Goal: Navigation & Orientation: Find specific page/section

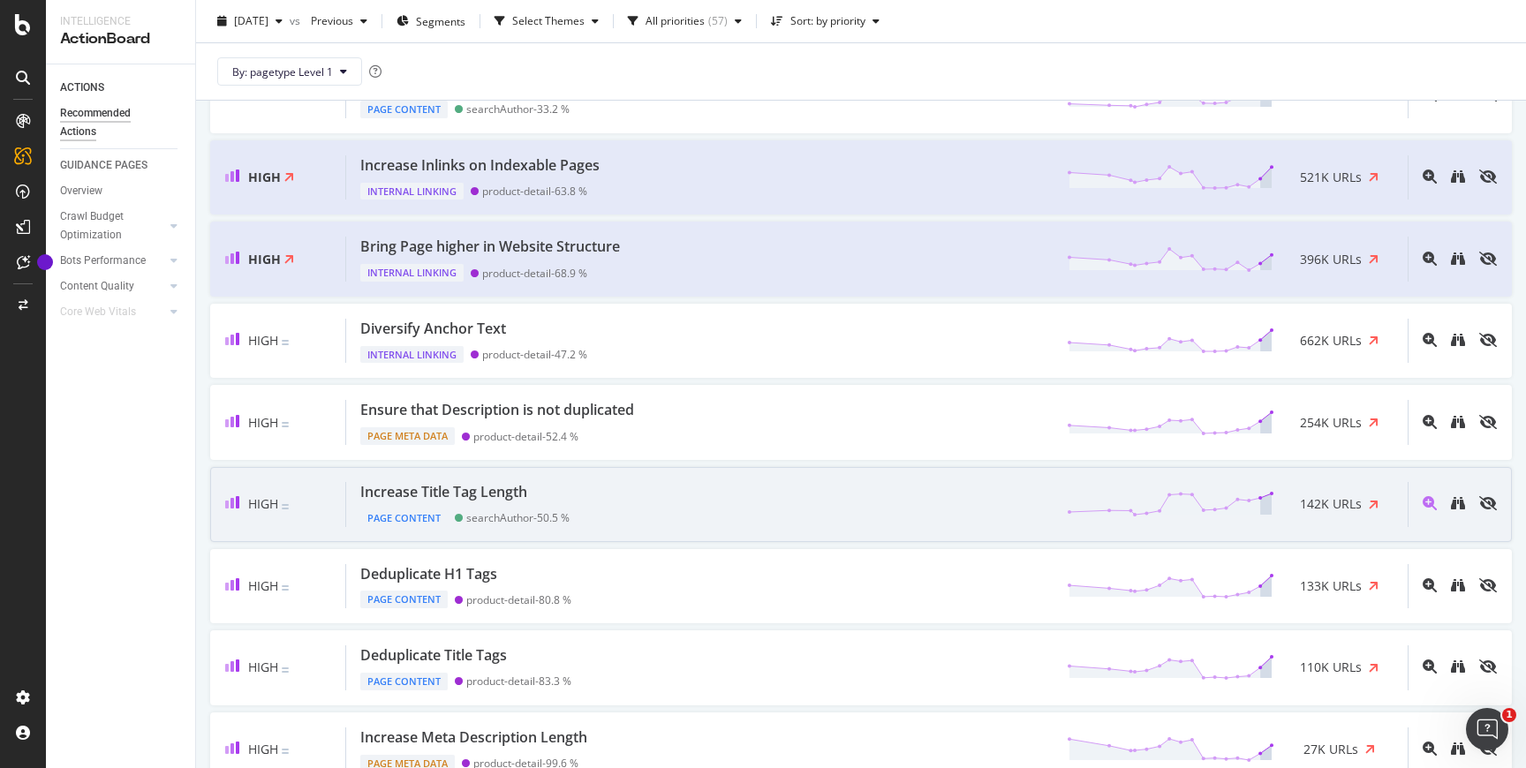
scroll to position [223, 0]
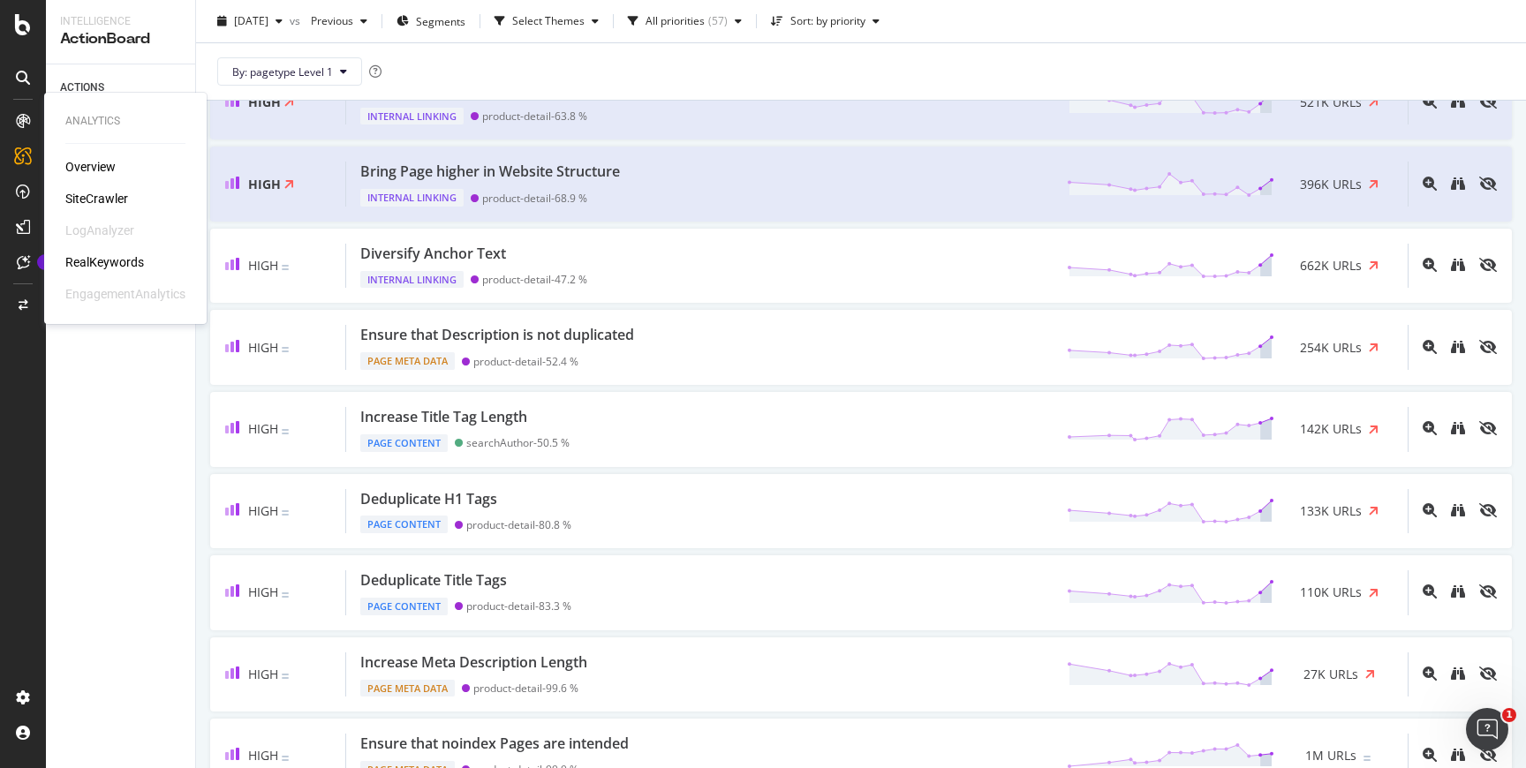
click at [84, 203] on div "SiteCrawler" at bounding box center [96, 199] width 63 height 18
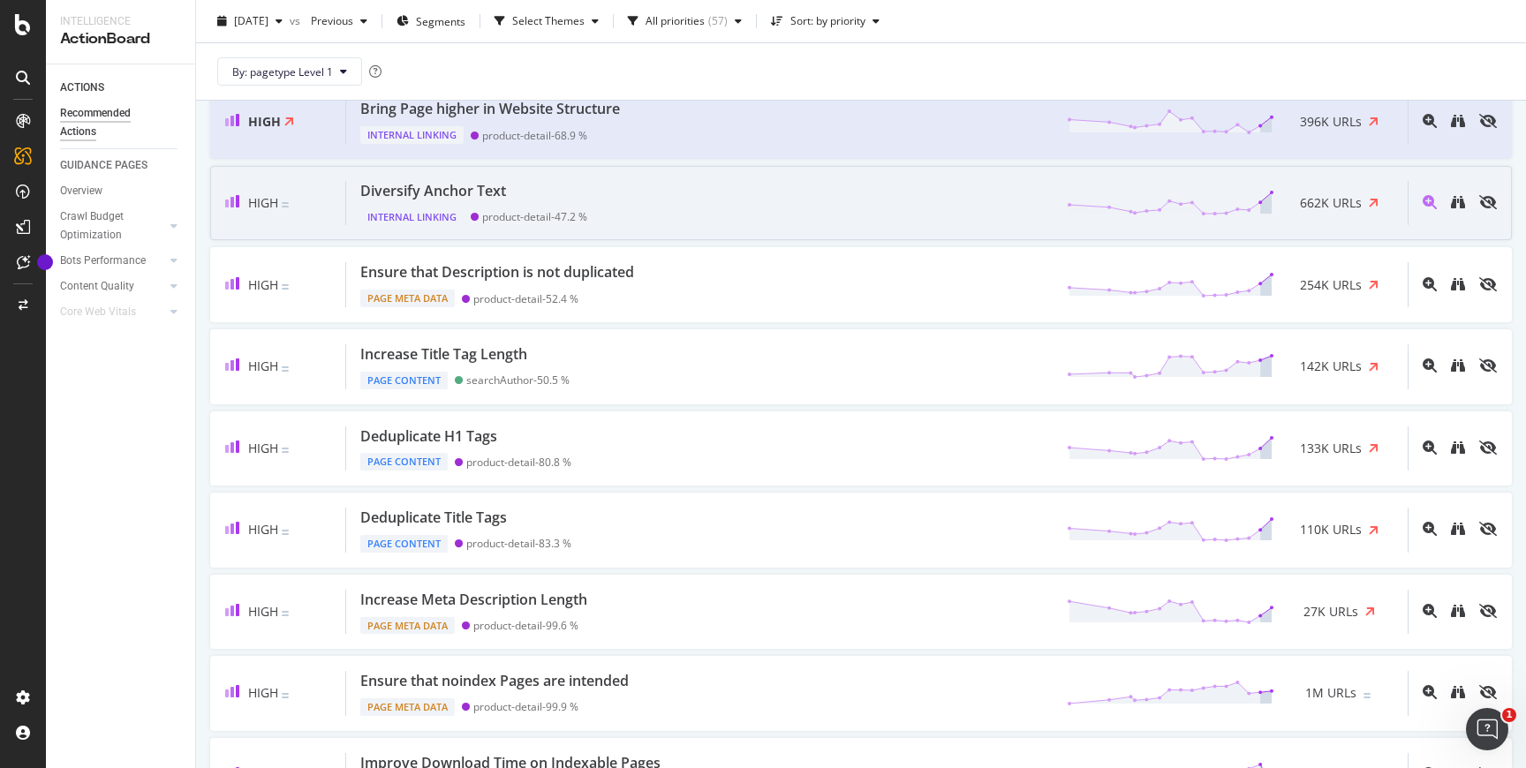
scroll to position [290, 0]
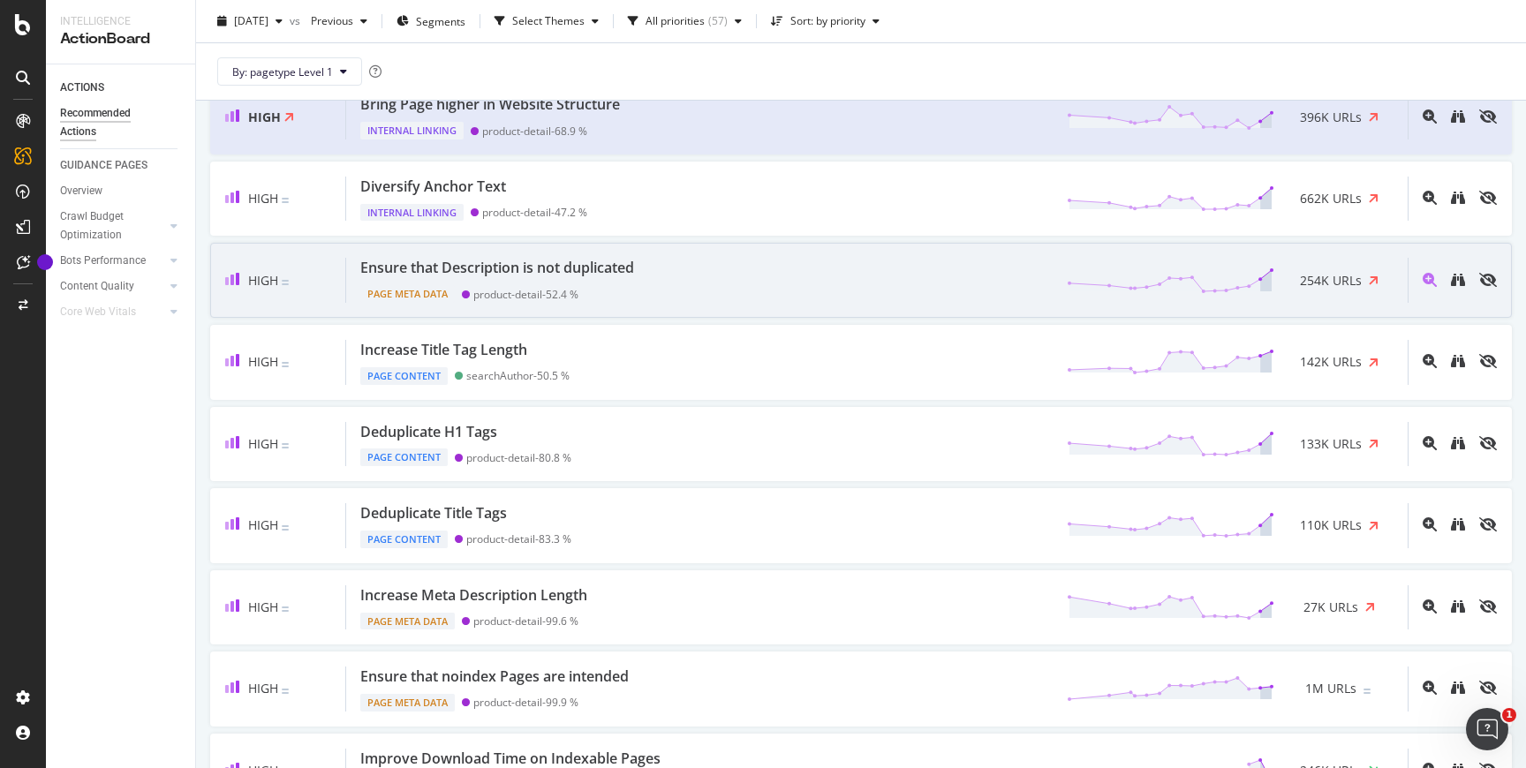
click at [880, 260] on div "Ensure that Description is not duplicated Page Meta Data product-detail - 52.4 …" at bounding box center [876, 280] width 1061 height 45
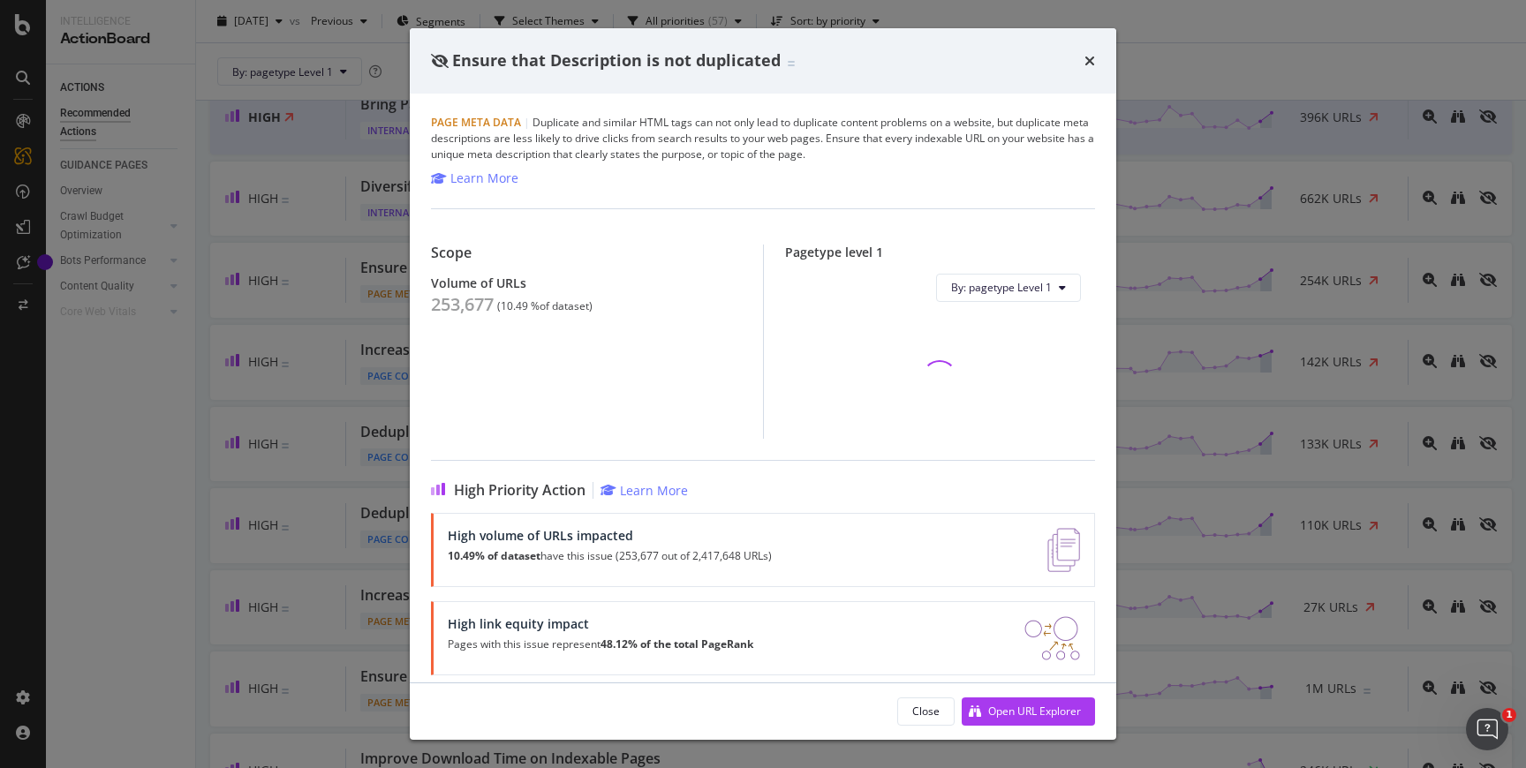
scroll to position [11, 0]
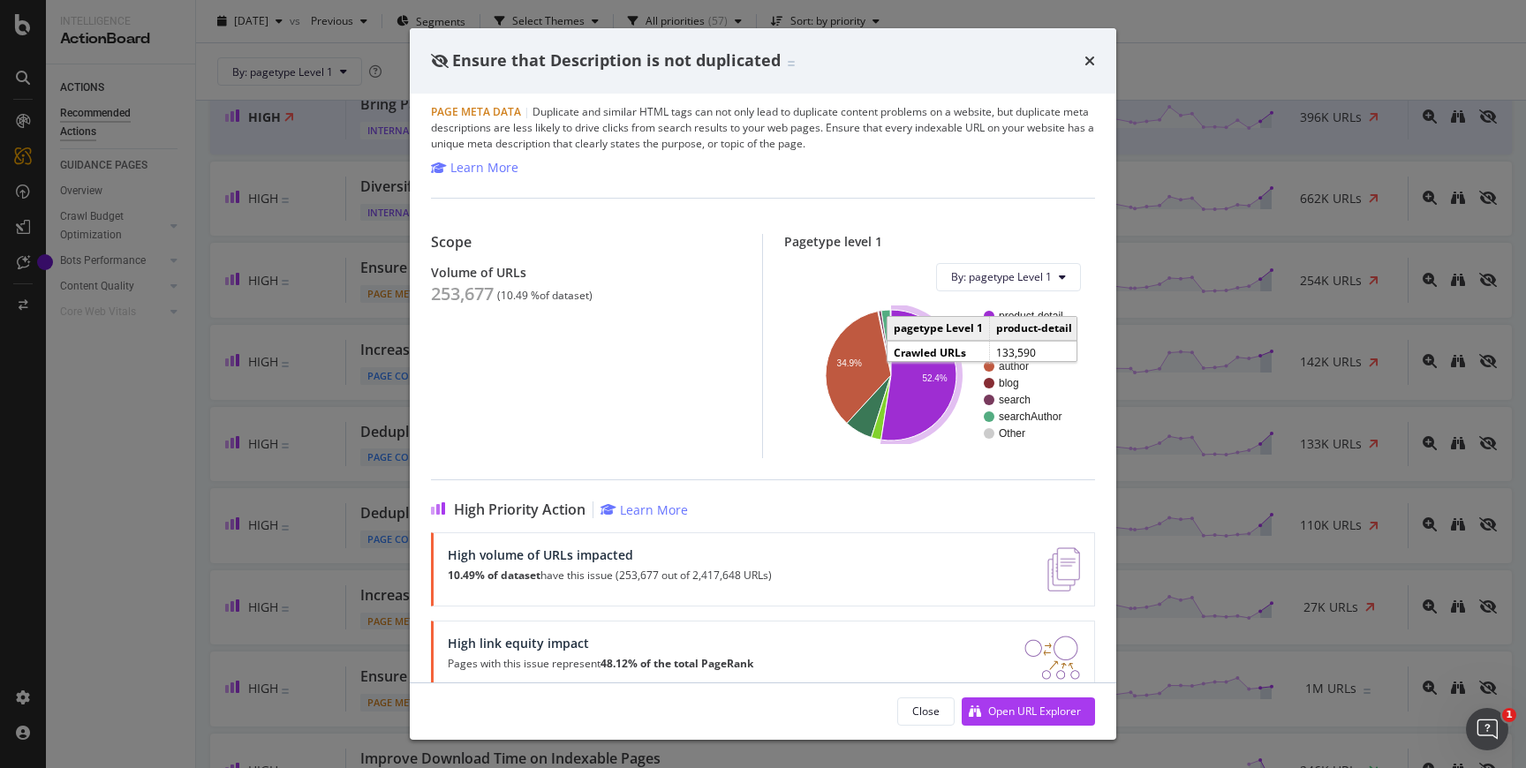
click at [917, 328] on icon "A chart." at bounding box center [918, 375] width 75 height 131
click at [1091, 55] on icon "times" at bounding box center [1089, 61] width 11 height 14
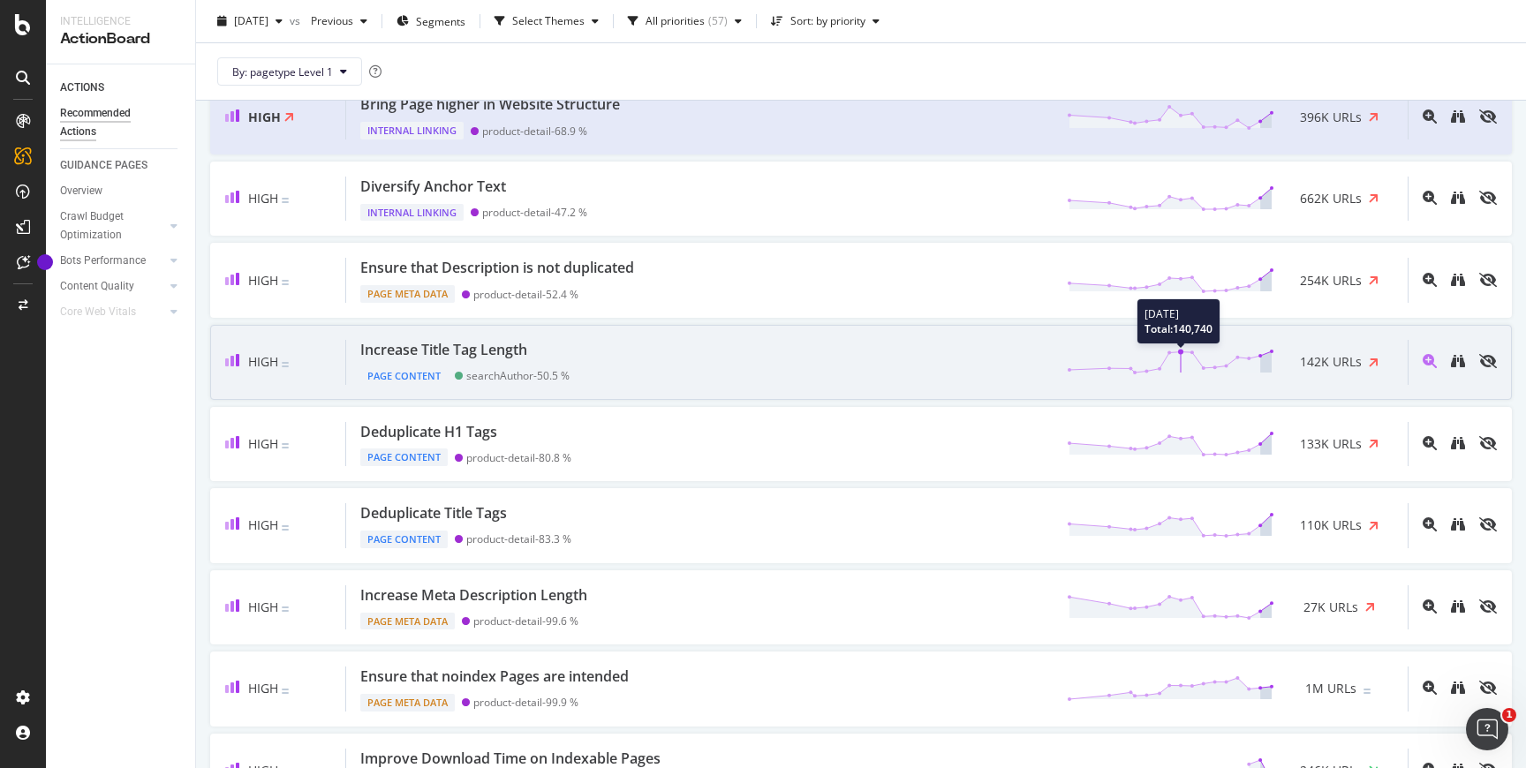
scroll to position [242, 0]
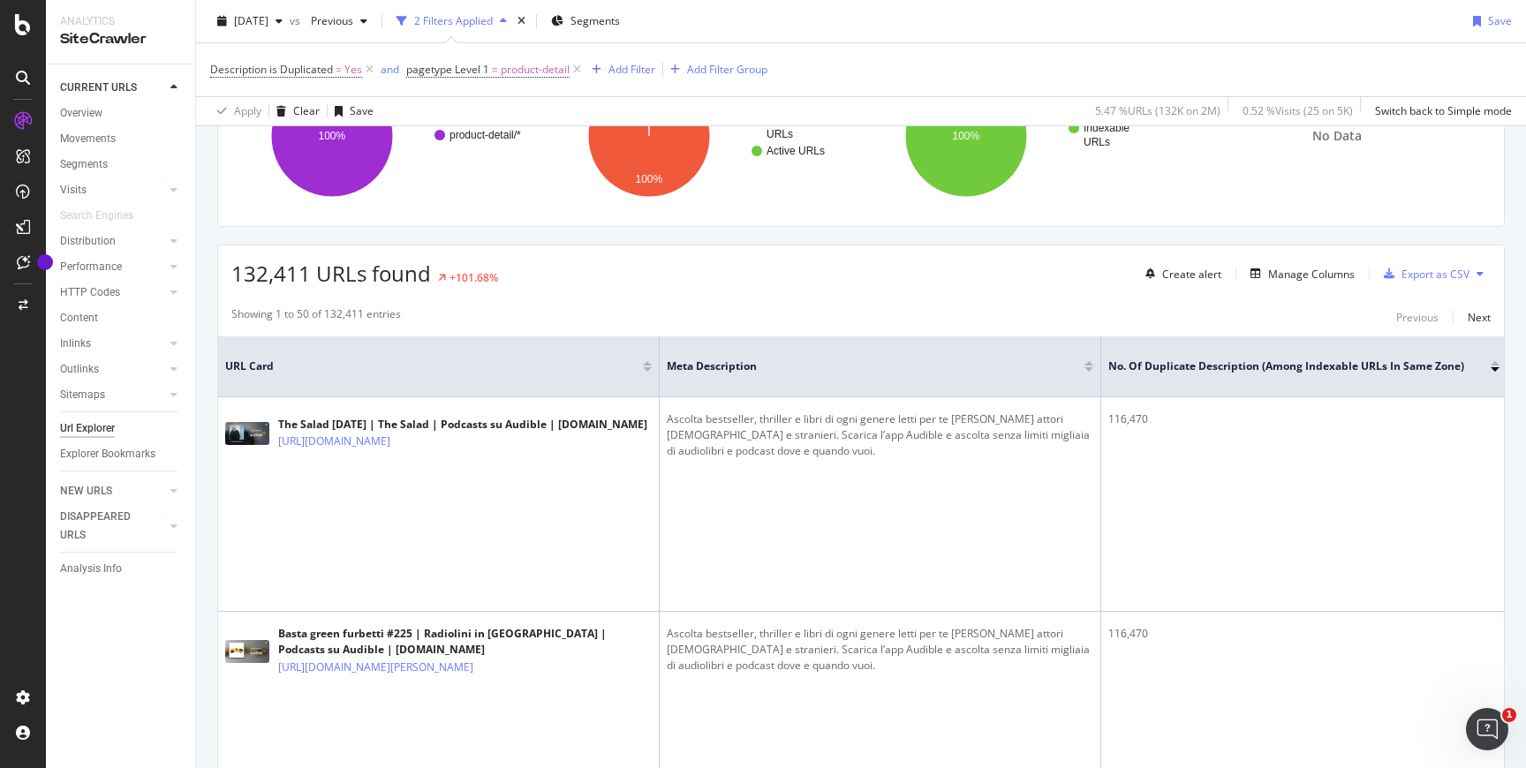
scroll to position [718, 0]
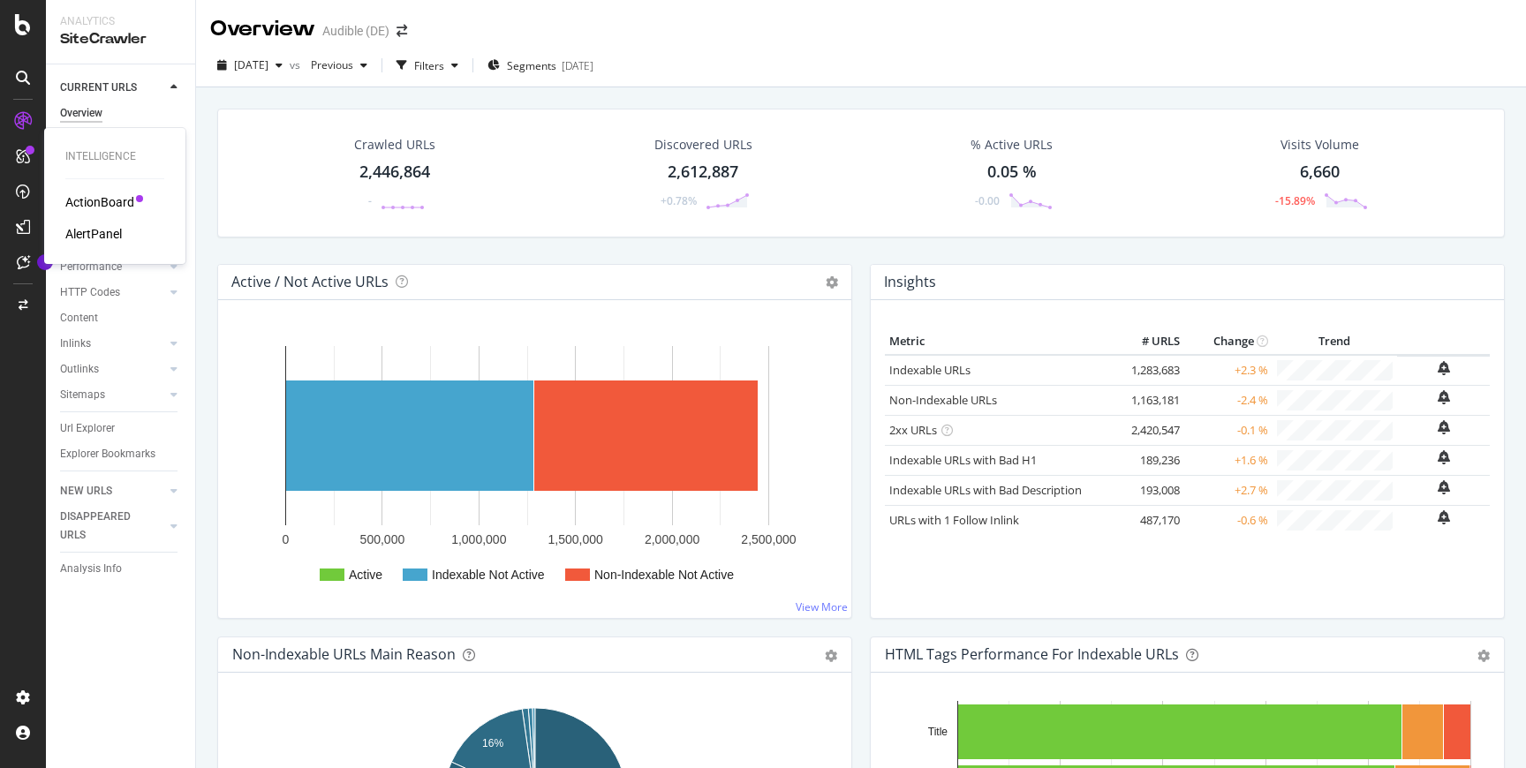
click at [111, 215] on div "ActionBoard AlertPanel" at bounding box center [114, 217] width 99 height 49
click at [111, 209] on div "ActionBoard" at bounding box center [99, 202] width 69 height 18
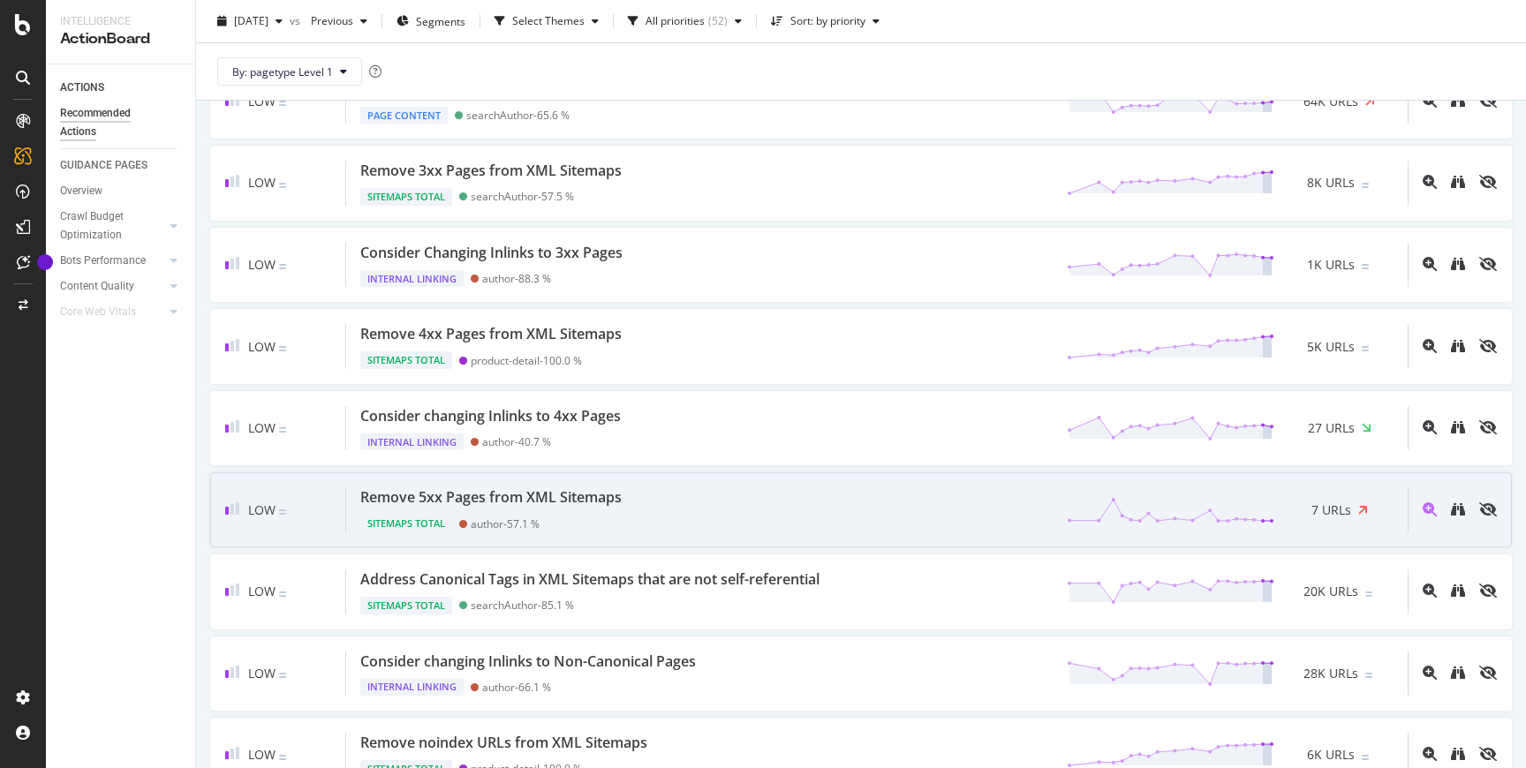
scroll to position [1716, 0]
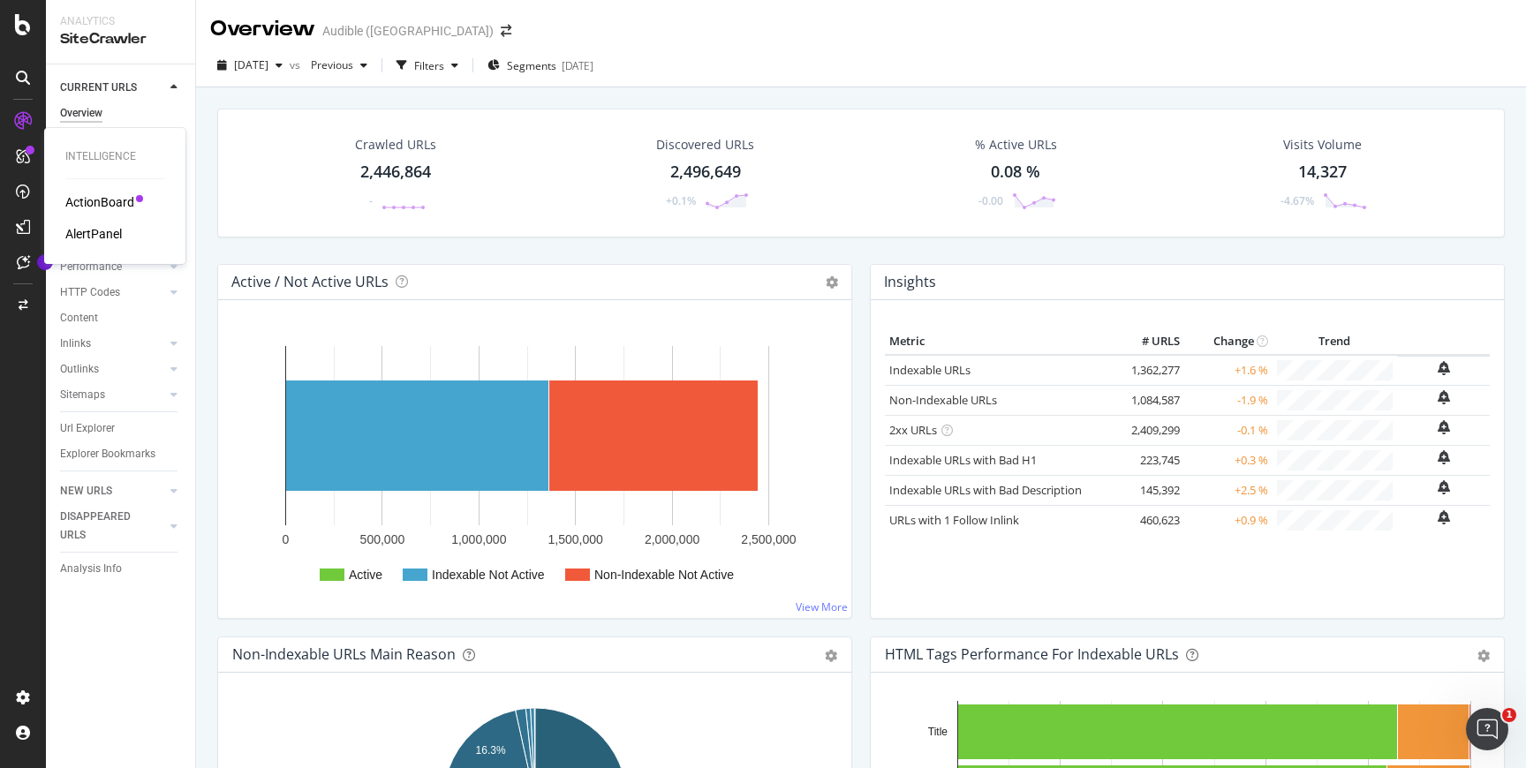
click at [84, 205] on div "ActionBoard" at bounding box center [99, 202] width 69 height 18
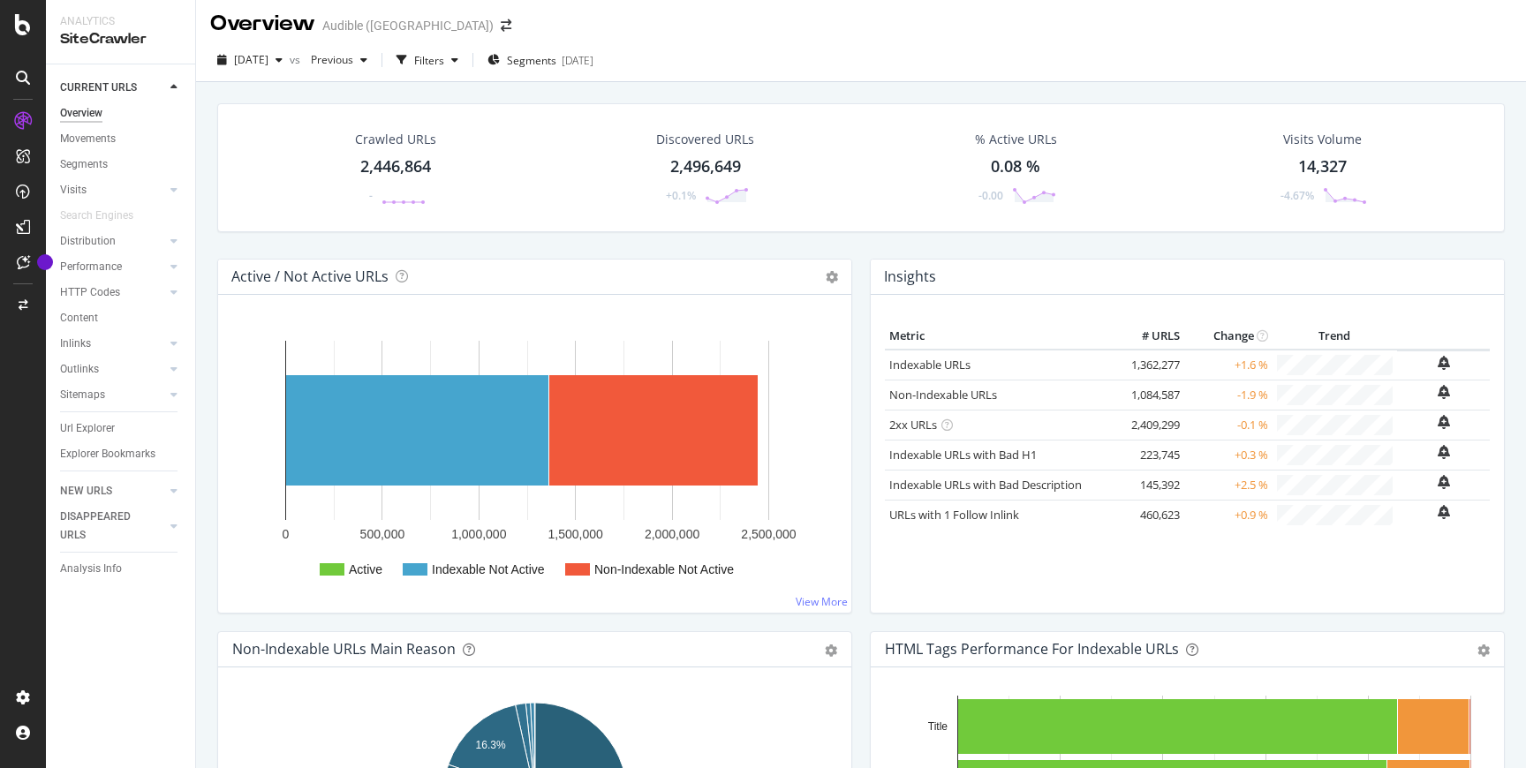
click at [855, 342] on div "Active / Not Active URLs Chart (by Value) Chart (by Percentage) Table Expand Ex…" at bounding box center [534, 445] width 652 height 373
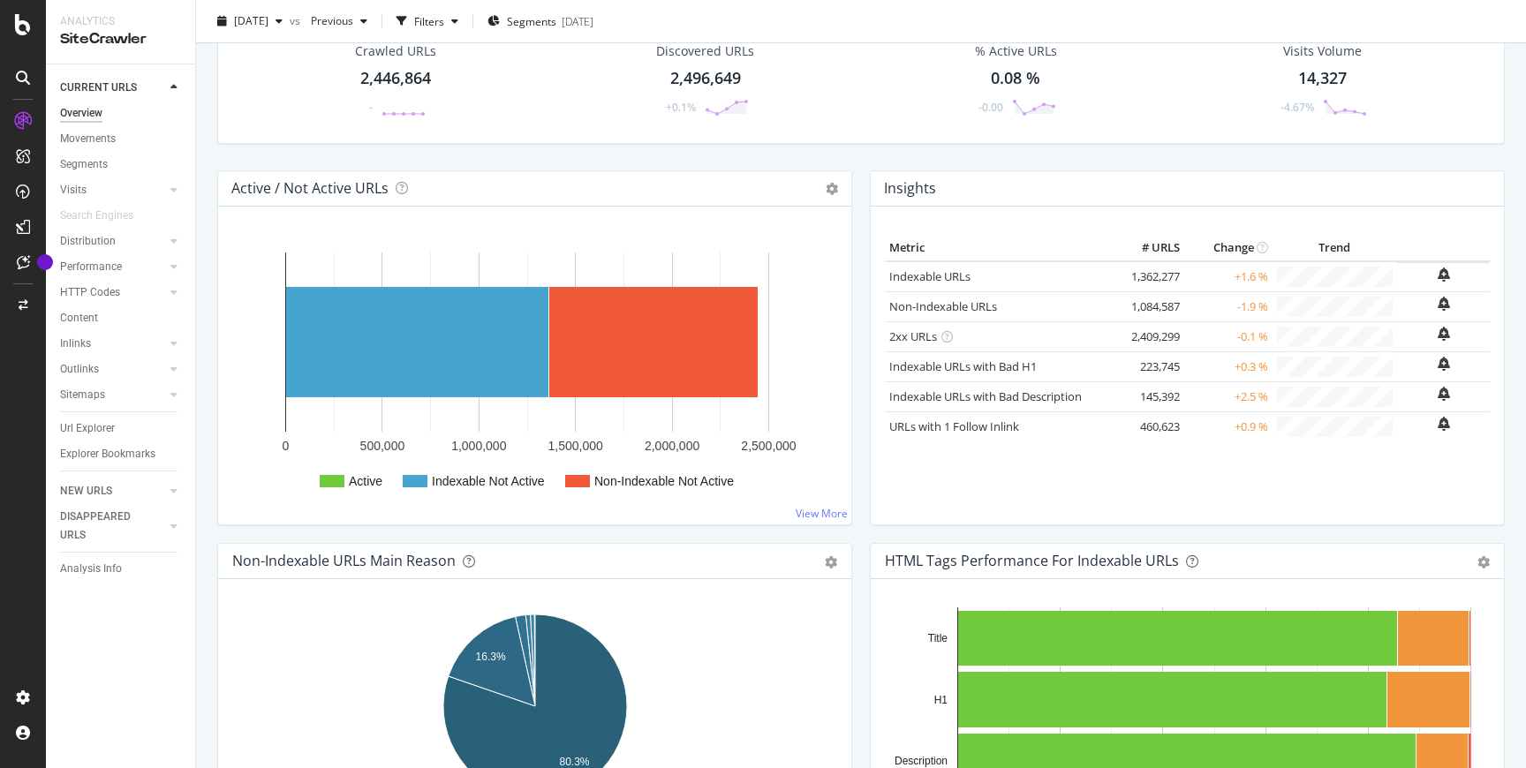
scroll to position [0, 0]
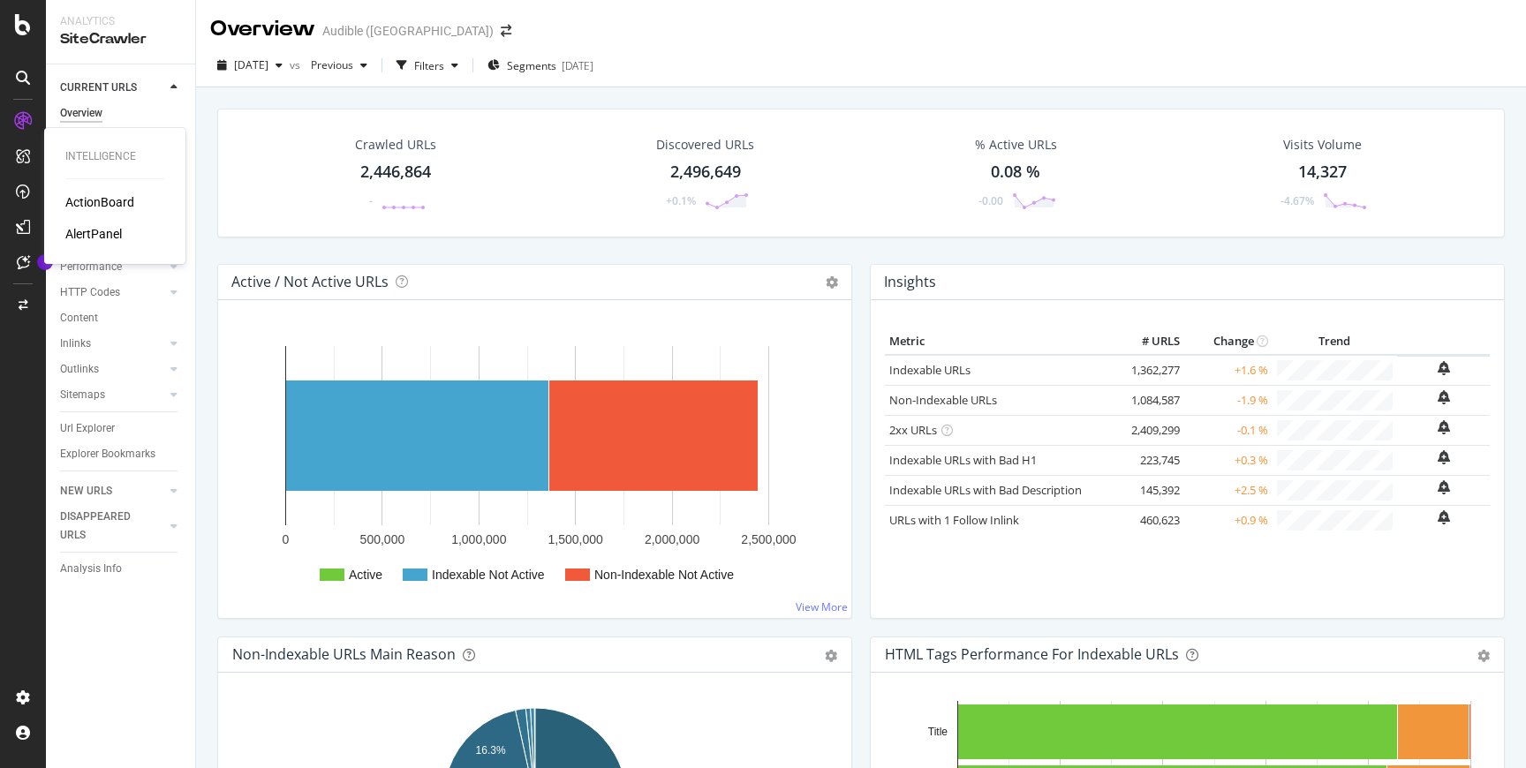
click at [91, 198] on div "ActionBoard" at bounding box center [99, 202] width 69 height 18
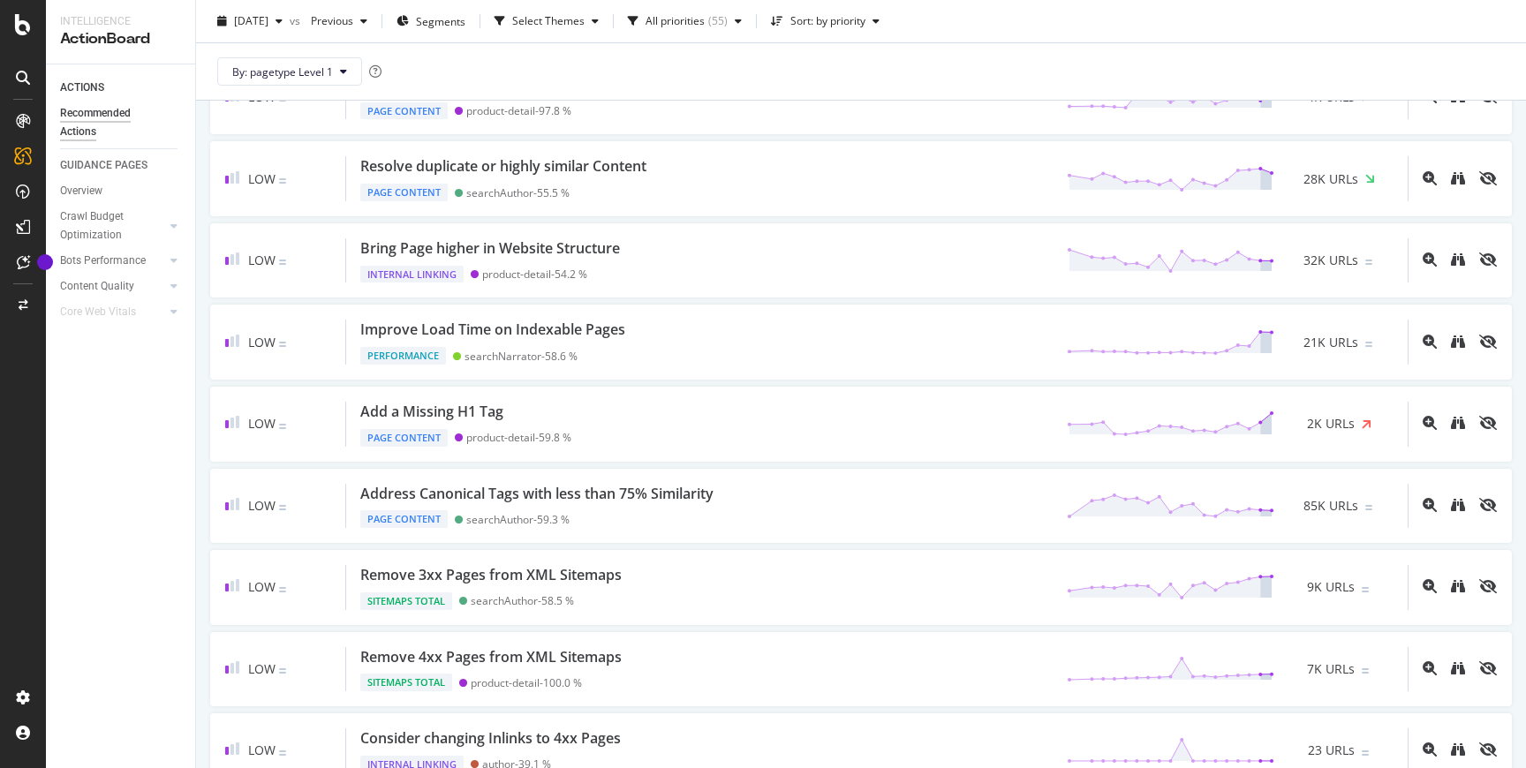
scroll to position [1880, 0]
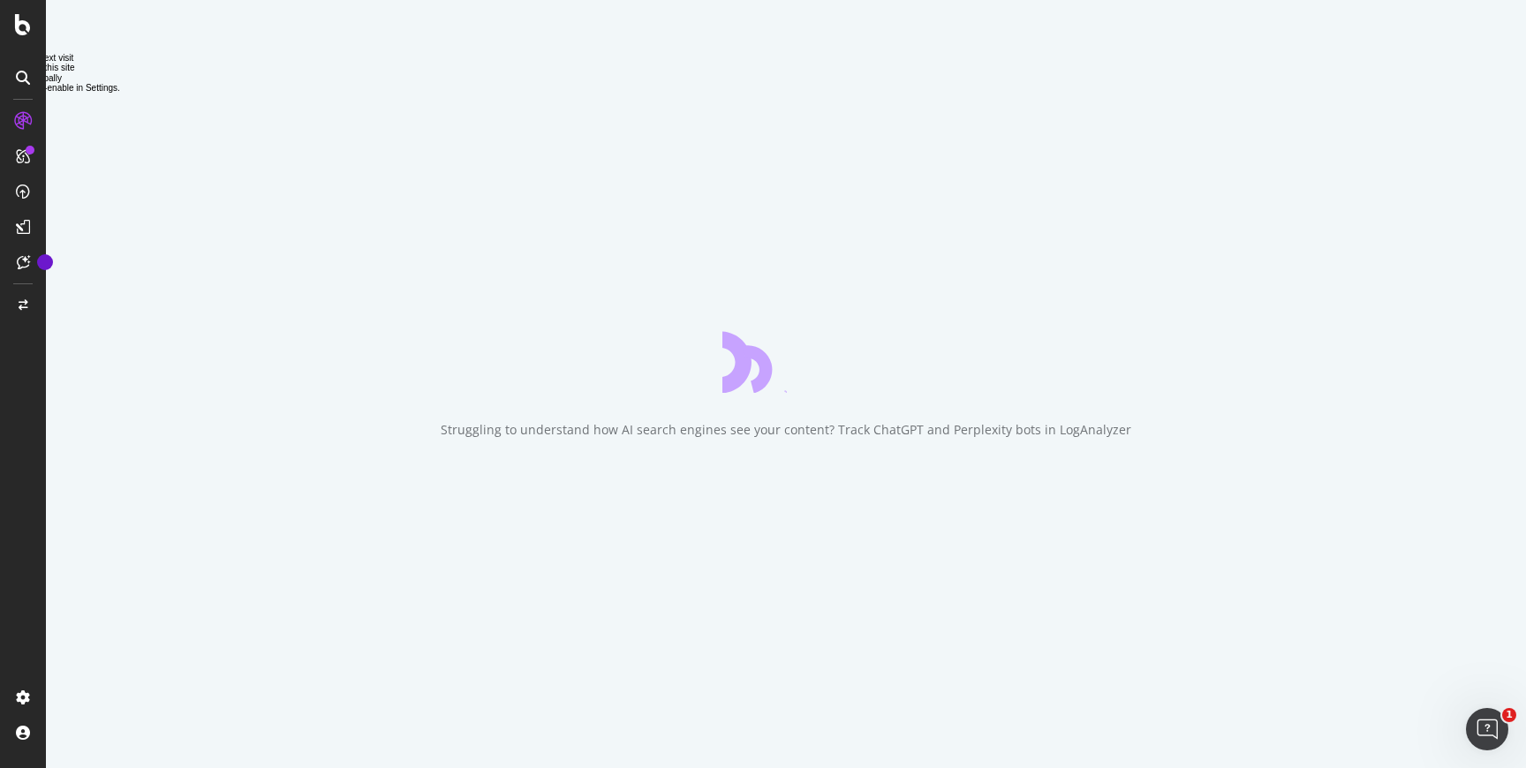
click at [774, 602] on div "Struggling to understand how AI search engines see your content? Track ChatGPT …" at bounding box center [786, 384] width 1480 height 768
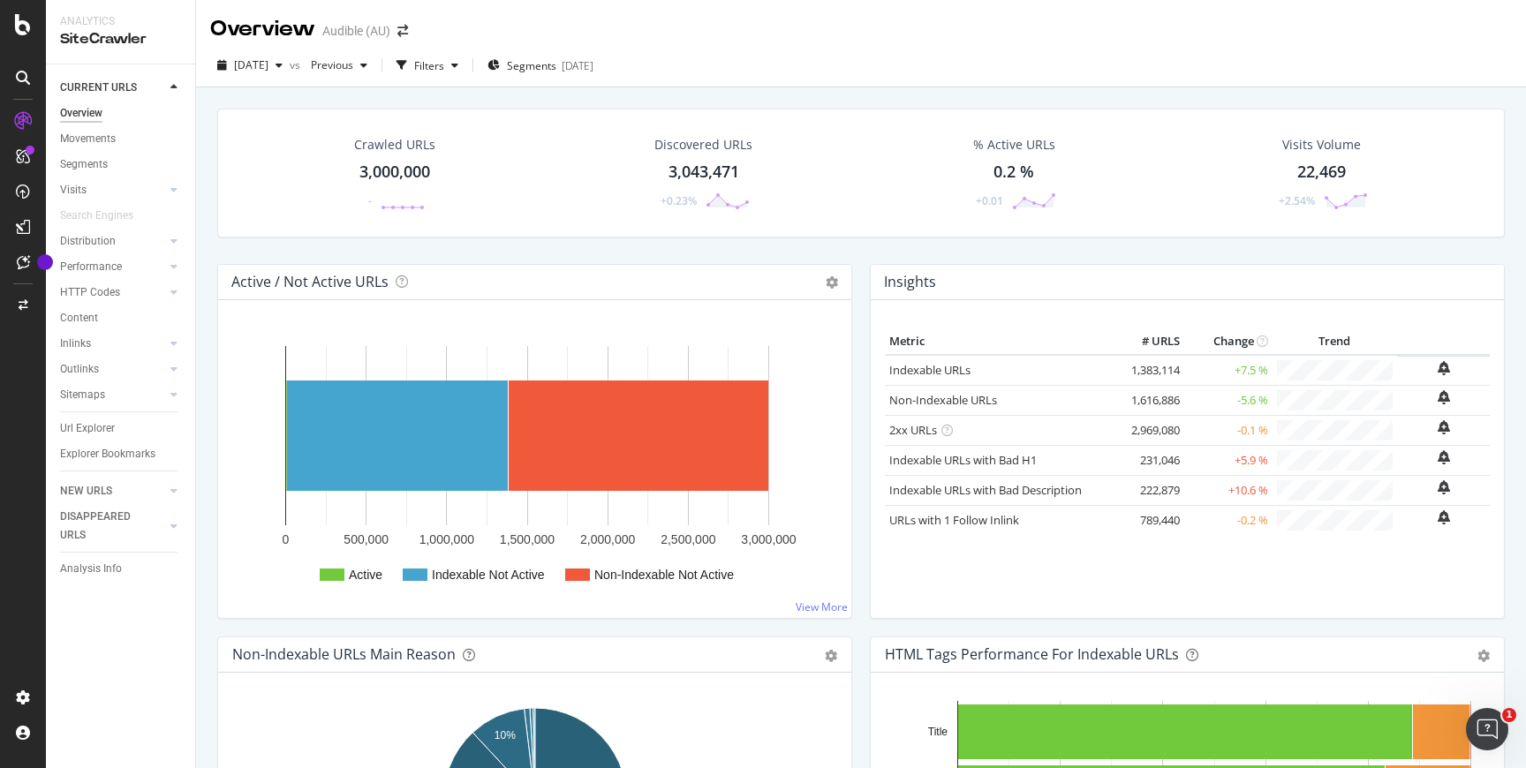
drag, startPoint x: 833, startPoint y: 260, endPoint x: 812, endPoint y: 258, distance: 21.3
click at [830, 260] on div "Crawled URLs 3,000,000 - Discovered URLs 3,043,471 +0.23% % Active URLs 0.2 % +…" at bounding box center [860, 186] width 1305 height 155
click at [94, 193] on div "ActionBoard" at bounding box center [99, 202] width 69 height 18
